Goal: Task Accomplishment & Management: Use online tool/utility

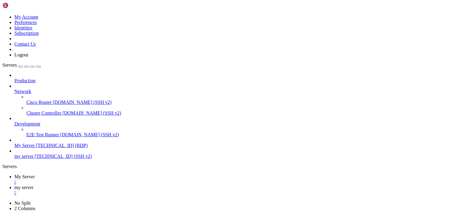
drag, startPoint x: 56, startPoint y: 12, endPoint x: 288, endPoint y: 13, distance: 231.9
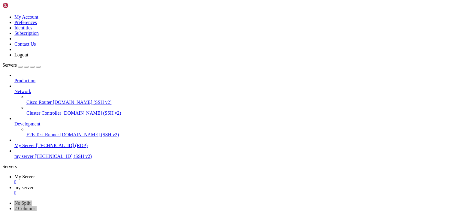
drag, startPoint x: 41, startPoint y: 415, endPoint x: 199, endPoint y: 415, distance: 158.3
drag, startPoint x: 199, startPoint y: 415, endPoint x: 184, endPoint y: 416, distance: 15.3
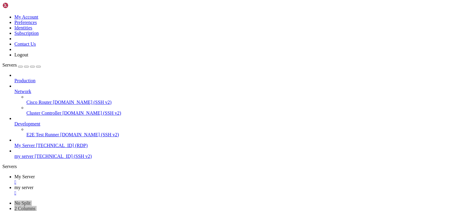
drag, startPoint x: 205, startPoint y: 417, endPoint x: 41, endPoint y: 415, distance: 164.9
copy span "[URL][DOMAIN_NAME]"
